Goal: Navigation & Orientation: Find specific page/section

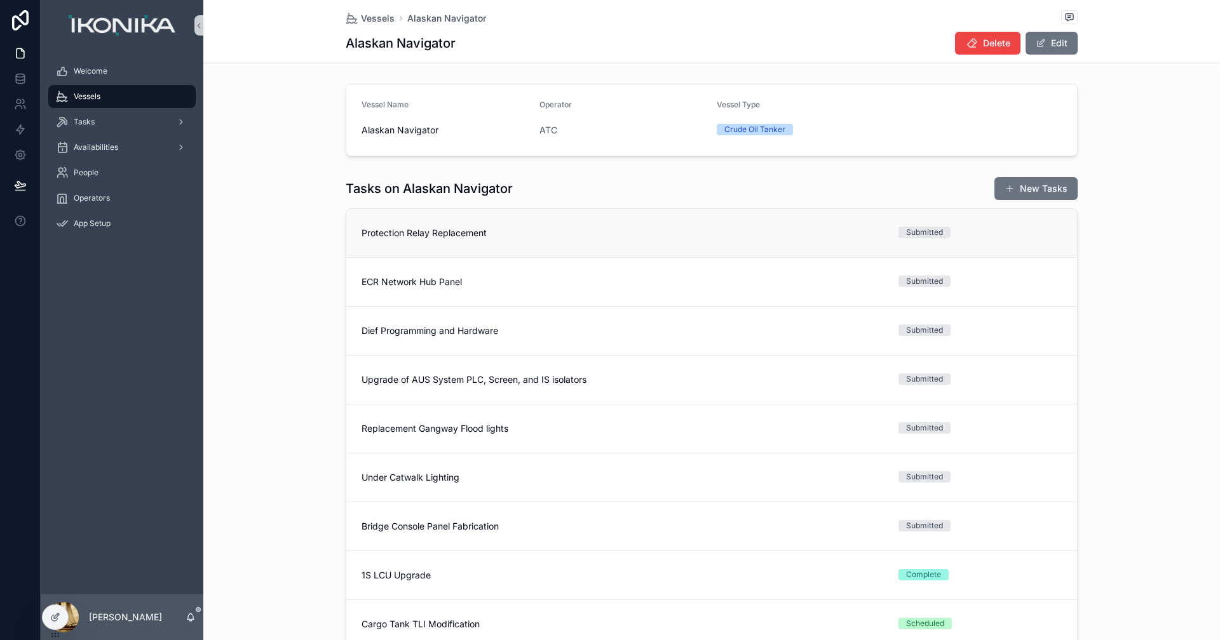
click at [745, 241] on link "Protection Relay Replacement Submitted" at bounding box center [711, 233] width 731 height 48
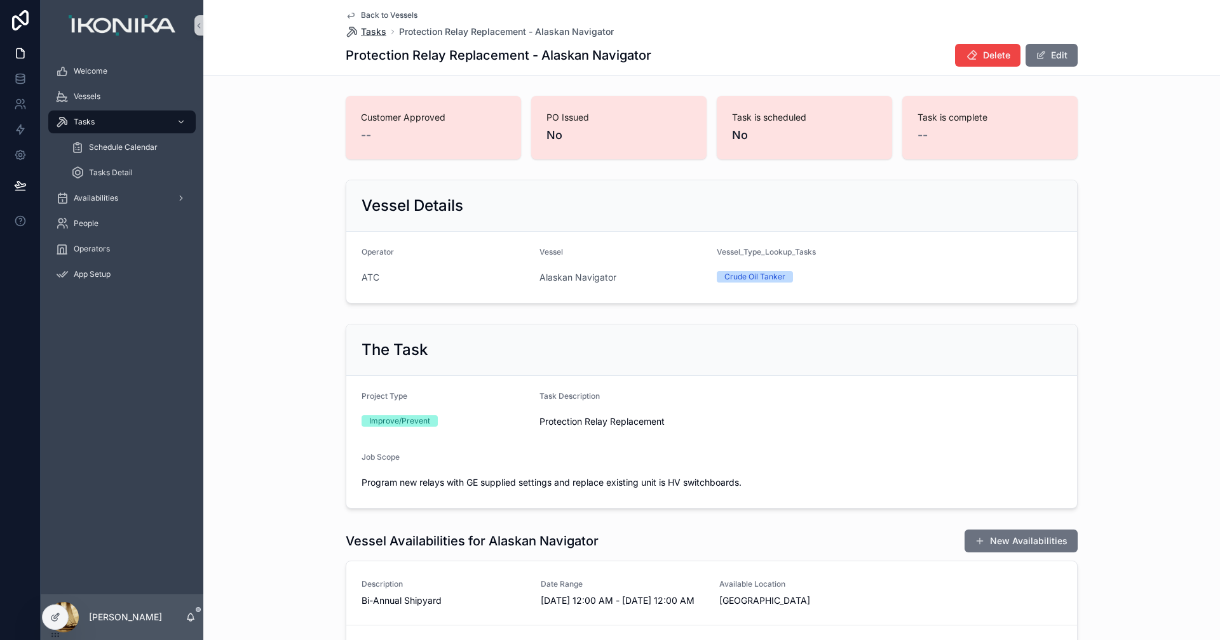
click at [376, 30] on span "Tasks" at bounding box center [373, 31] width 25 height 13
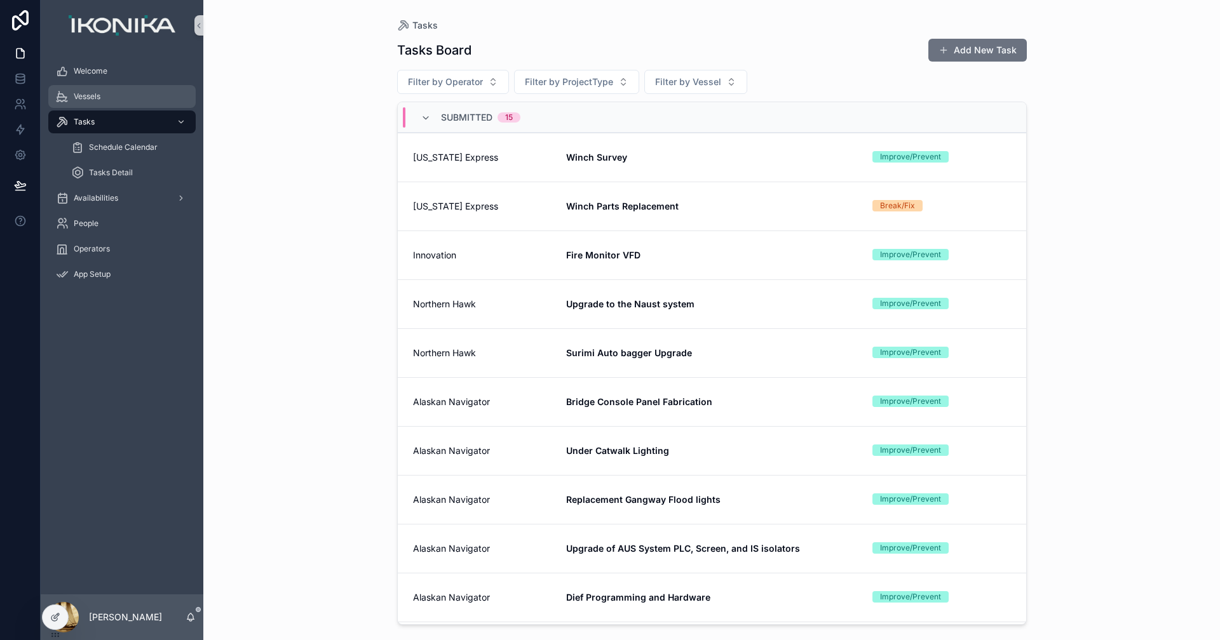
click at [97, 94] on span "Vessels" at bounding box center [87, 96] width 27 height 10
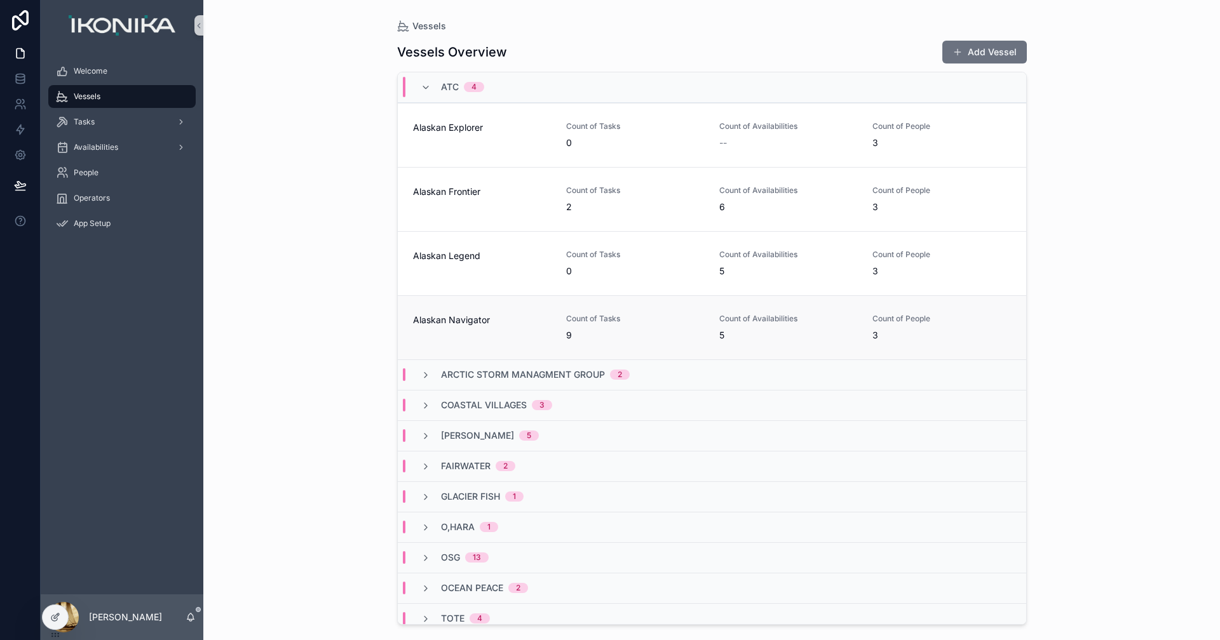
click at [483, 333] on div "Alaskan Navigator" at bounding box center [482, 328] width 138 height 28
